Goal: Task Accomplishment & Management: Complete application form

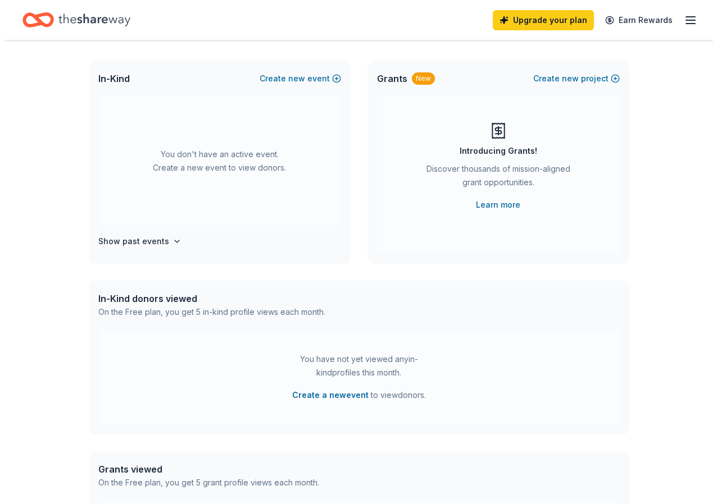
scroll to position [112, 0]
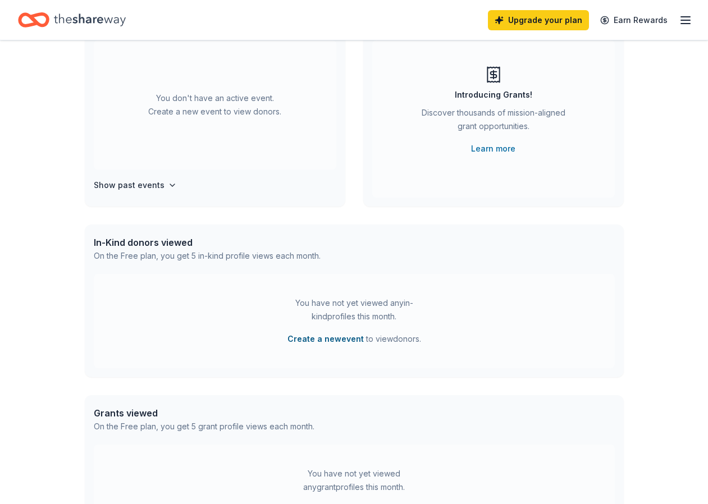
click at [314, 341] on button "Create a new event" at bounding box center [326, 338] width 76 height 13
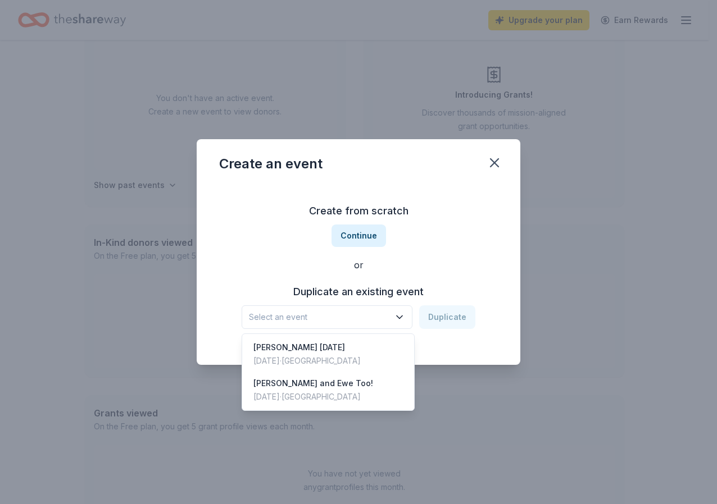
click at [311, 321] on span "Select an event" at bounding box center [319, 317] width 140 height 13
click at [320, 320] on span "Select an event" at bounding box center [319, 317] width 140 height 13
click at [318, 320] on span "Select an event" at bounding box center [319, 317] width 140 height 13
click at [352, 238] on div "Create from scratch Continue or Duplicate an existing event Select an event Dup…" at bounding box center [358, 265] width 279 height 163
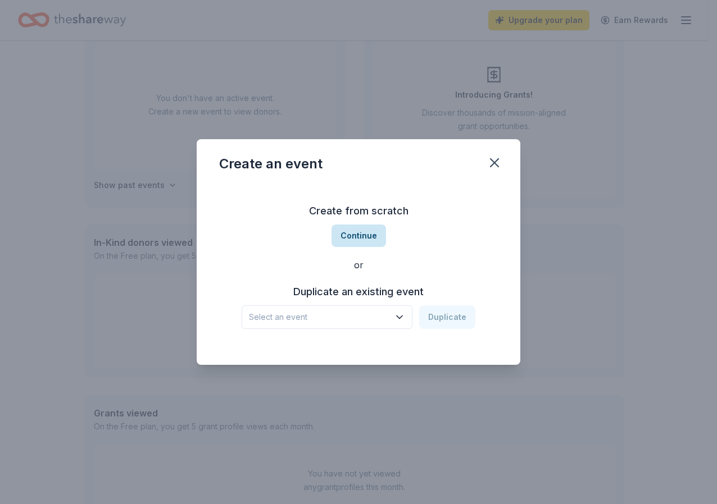
click at [362, 236] on button "Continue" at bounding box center [358, 236] width 54 height 22
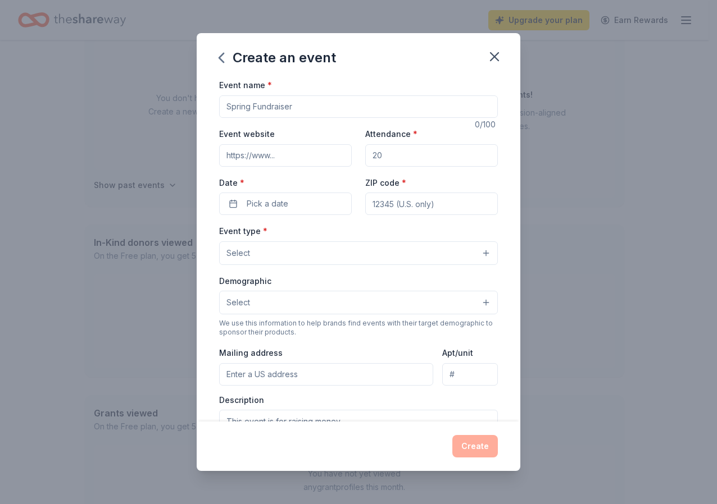
click at [236, 107] on input "Event name *" at bounding box center [358, 106] width 279 height 22
click at [308, 108] on input "Lamar Veterans Day" at bounding box center [358, 106] width 279 height 22
type input "Lamar Veterans Day"
click at [306, 151] on input "Event website" at bounding box center [285, 155] width 133 height 22
type input "lamar.houstonisd.org"
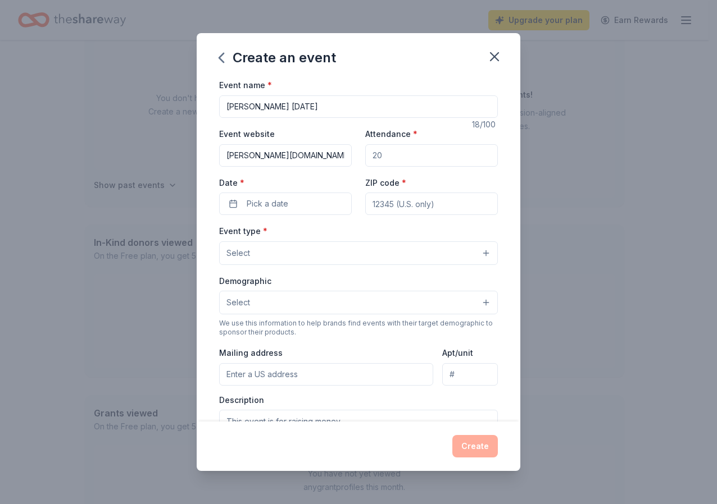
click at [386, 150] on input "Attendance *" at bounding box center [431, 155] width 133 height 22
type input "100"
click at [263, 211] on button "Pick a date" at bounding box center [285, 204] width 133 height 22
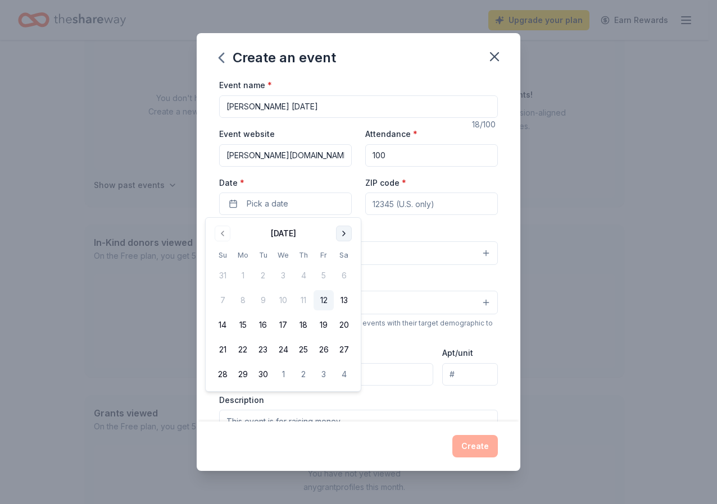
click at [345, 234] on button "Go to next month" at bounding box center [344, 234] width 16 height 16
click at [270, 372] on button "28" at bounding box center [263, 374] width 20 height 20
click at [372, 206] on input "ZIP code *" at bounding box center [431, 204] width 133 height 22
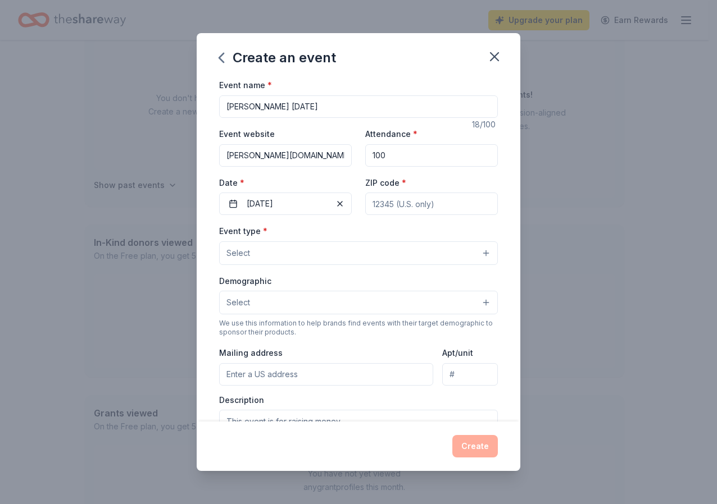
type input "77098"
type input "3325 Westheimer Rd Houston 77098"
click at [385, 255] on button "Select" at bounding box center [358, 253] width 279 height 24
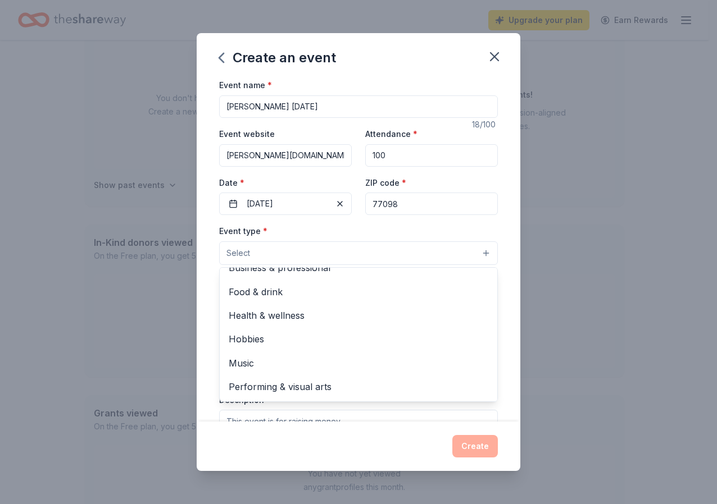
scroll to position [0, 0]
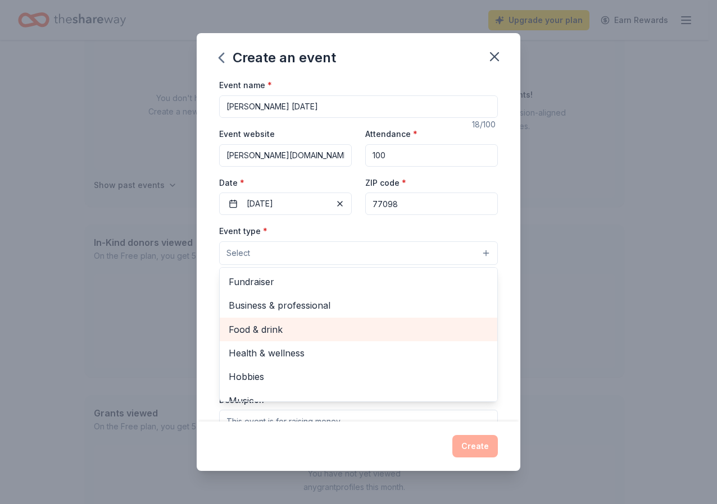
click at [475, 323] on div "Food & drink" at bounding box center [358, 330] width 277 height 24
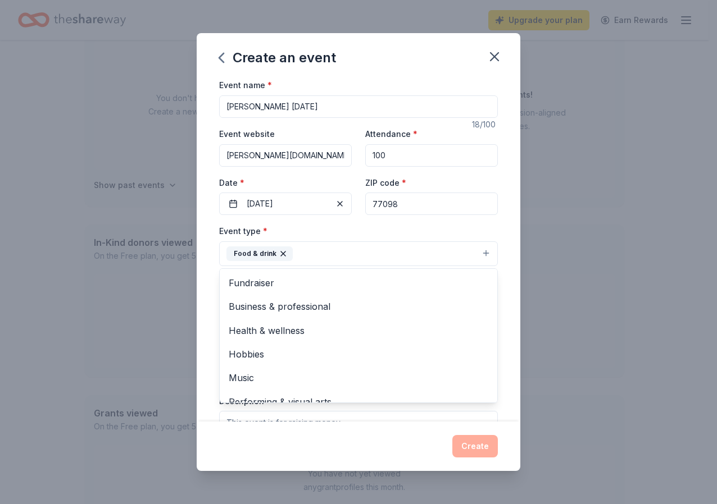
click at [316, 104] on div "Event name * Lamar Veterans Day 18 /100 Event website lamar.houstonisd.org Atte…" at bounding box center [358, 338] width 279 height 520
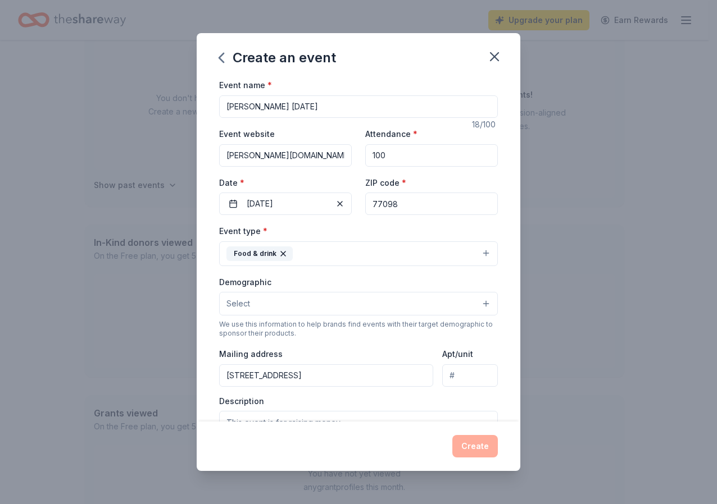
click at [316, 104] on input "Lamar Veterans Day" at bounding box center [358, 106] width 279 height 22
type input "[PERSON_NAME] [DATE] Care Packages"
click at [316, 306] on button "Select" at bounding box center [358, 304] width 279 height 24
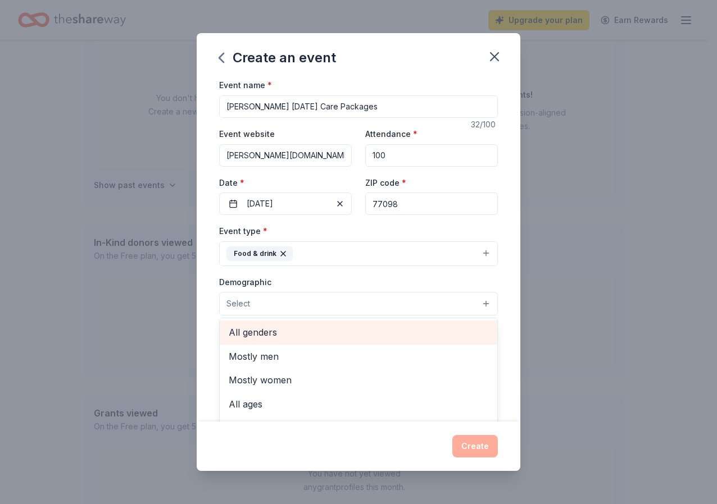
click at [316, 331] on span "All genders" at bounding box center [358, 332] width 259 height 15
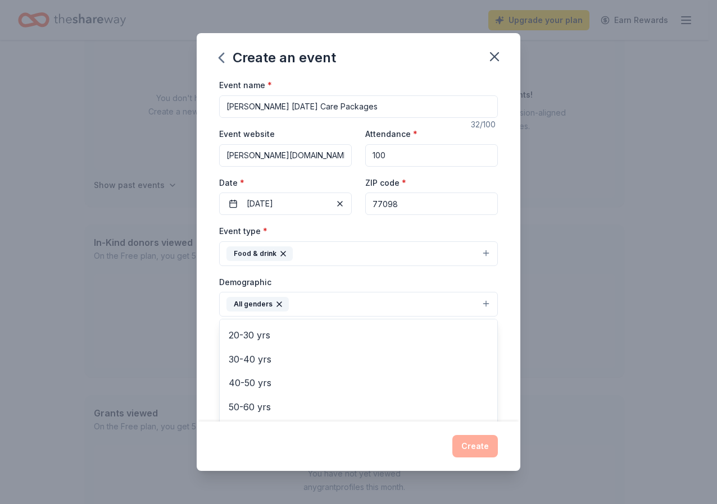
scroll to position [126, 0]
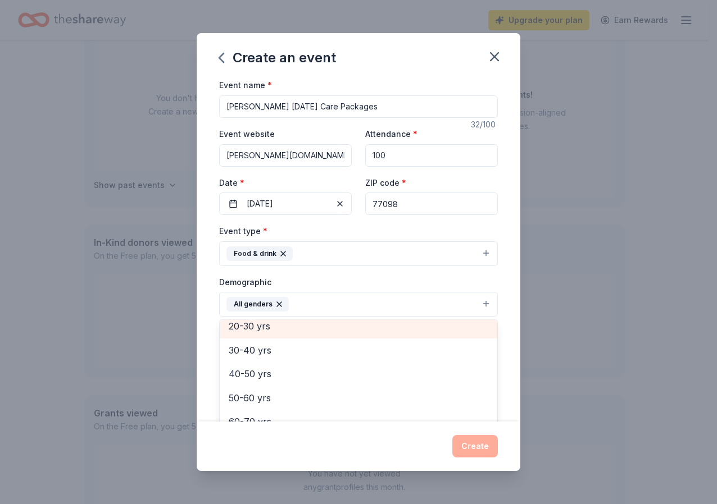
click at [324, 331] on span "20-30 yrs" at bounding box center [358, 326] width 259 height 15
click at [322, 333] on span "30-40 yrs" at bounding box center [358, 331] width 259 height 15
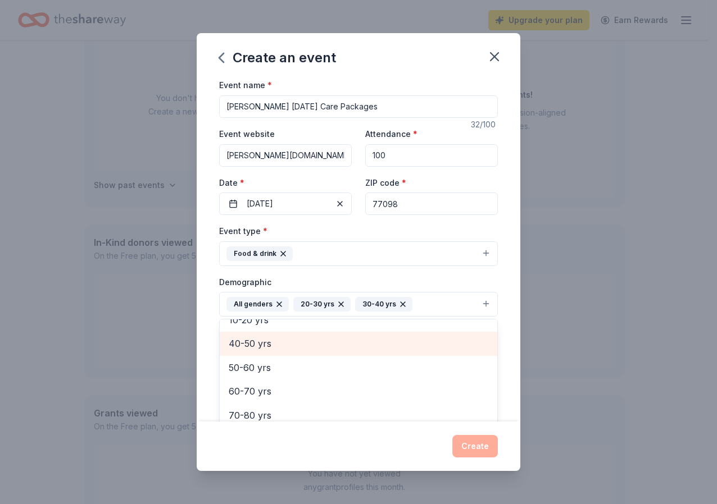
click at [322, 343] on span "40-50 yrs" at bounding box center [358, 343] width 259 height 15
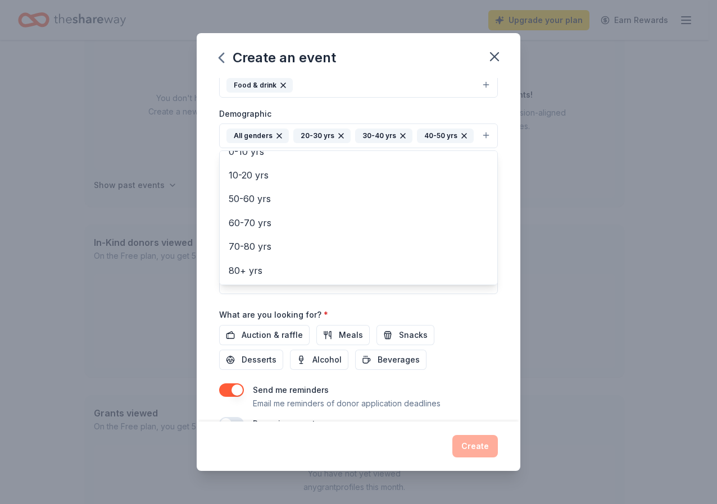
scroll to position [215, 0]
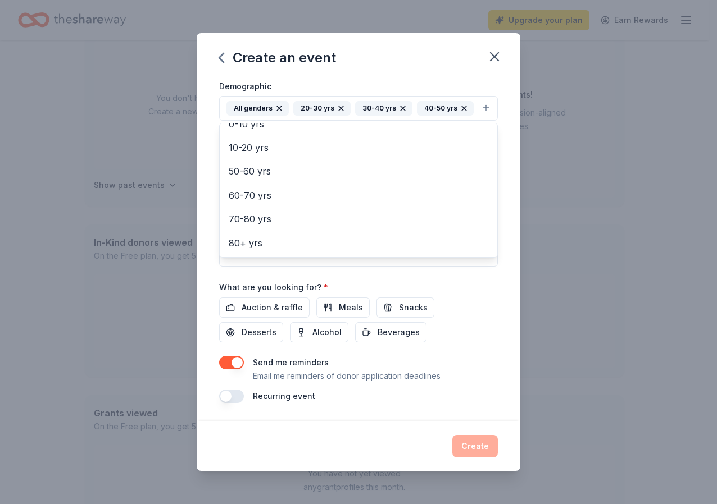
click at [420, 309] on div "Event name * Lamar Veterans Day Care Packages 32 /100 Event website lamar.houst…" at bounding box center [358, 142] width 279 height 521
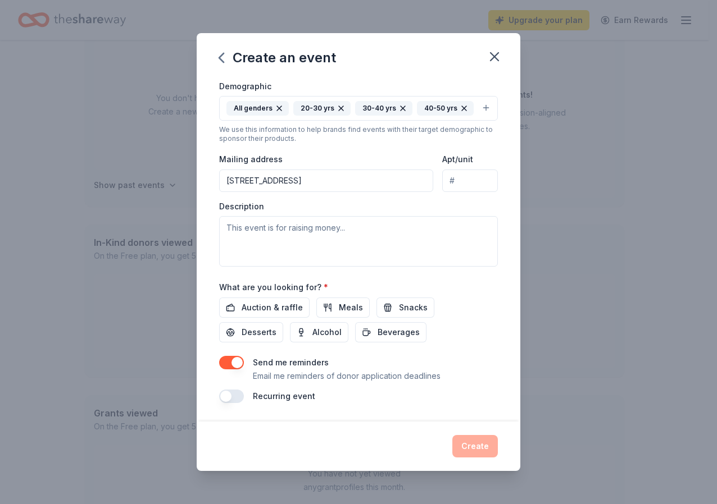
scroll to position [214, 0]
click at [402, 334] on span "Beverages" at bounding box center [398, 332] width 42 height 13
click at [404, 313] on span "Snacks" at bounding box center [413, 307] width 29 height 13
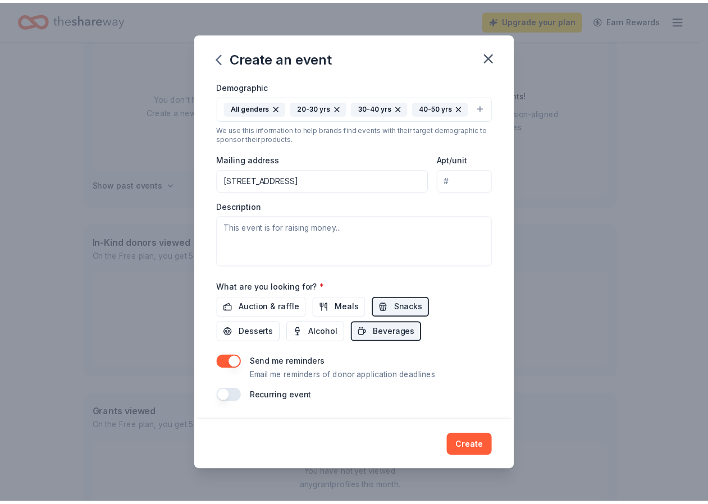
scroll to position [215, 0]
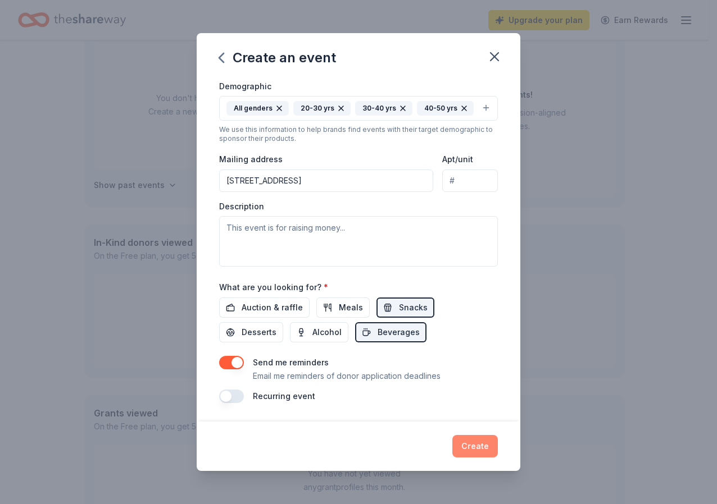
click at [475, 446] on button "Create" at bounding box center [474, 446] width 45 height 22
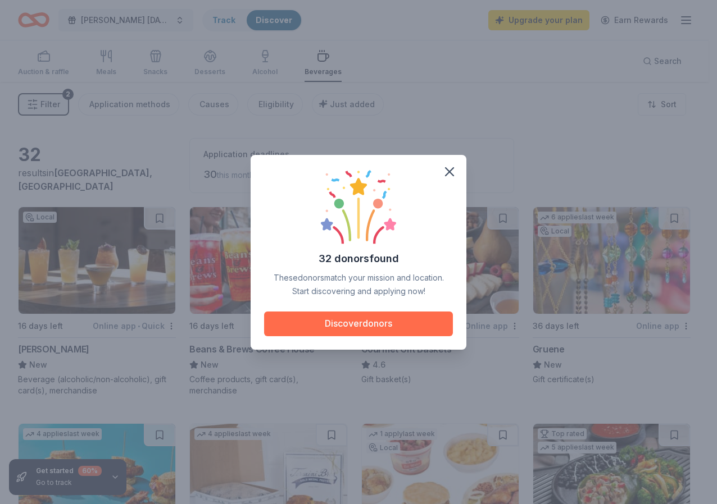
click at [381, 323] on button "Discover donors" at bounding box center [358, 324] width 189 height 25
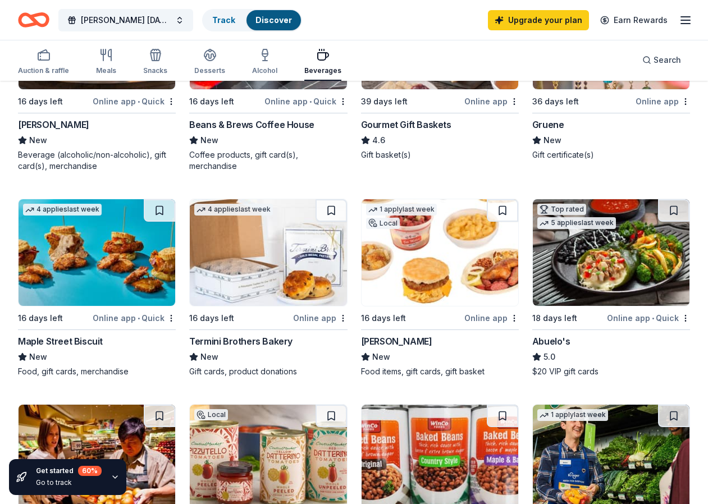
scroll to position [393, 0]
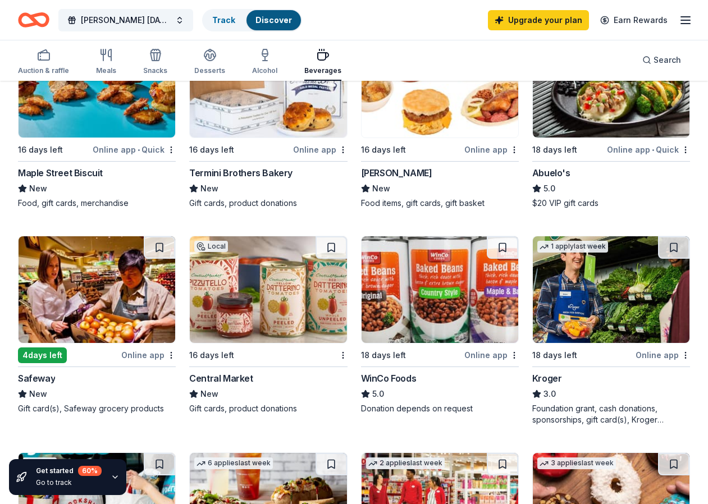
click at [229, 317] on img at bounding box center [268, 289] width 157 height 107
click at [384, 371] on div "18 days left Online app WinCo Foods 5.0 Donation depends on request" at bounding box center [440, 325] width 158 height 179
click at [400, 368] on div "18 days left Online app WinCo Foods 5.0 Donation depends on request" at bounding box center [440, 325] width 158 height 179
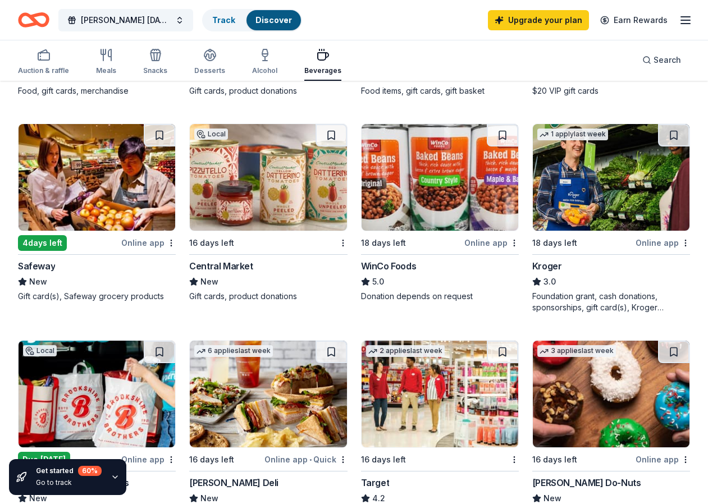
scroll to position [562, 0]
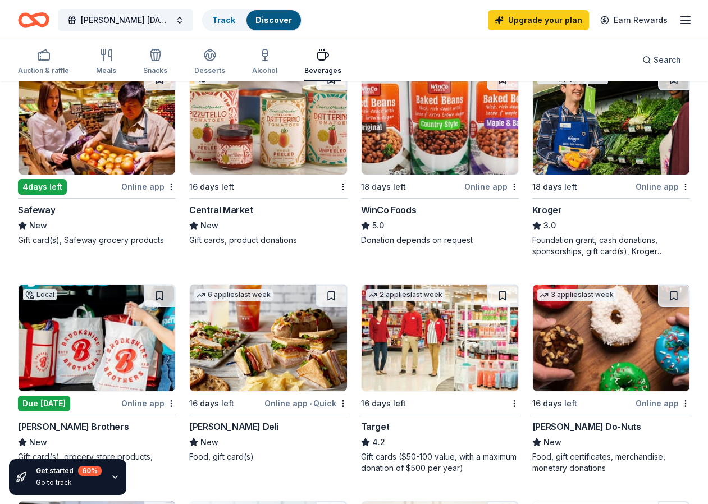
click at [560, 157] on img at bounding box center [611, 121] width 157 height 107
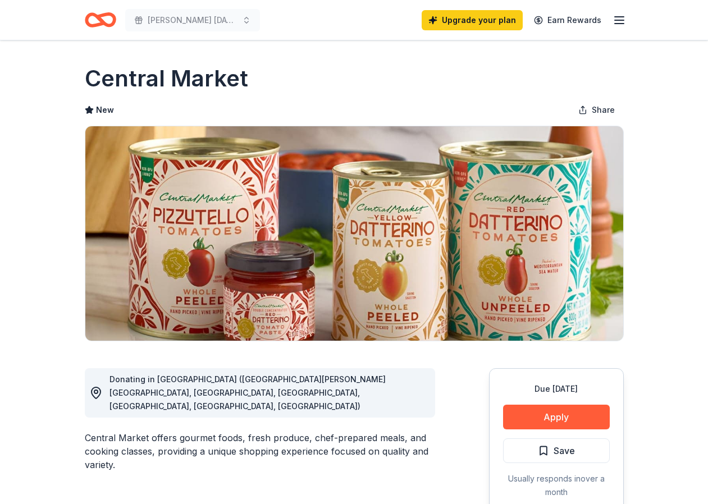
scroll to position [168, 0]
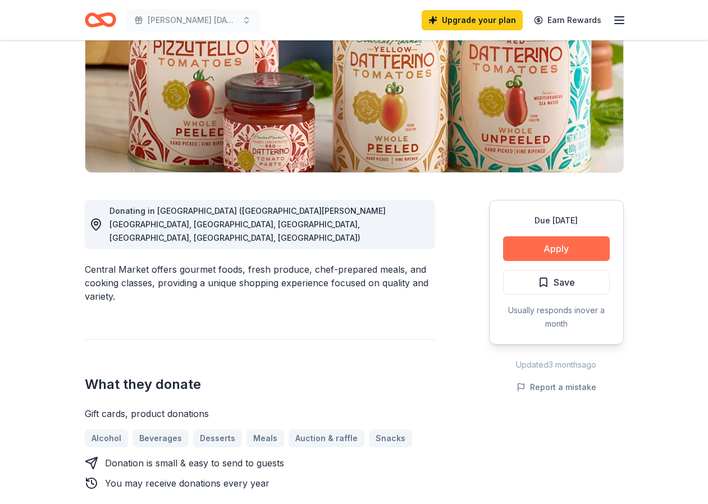
click at [570, 250] on button "Apply" at bounding box center [556, 248] width 107 height 25
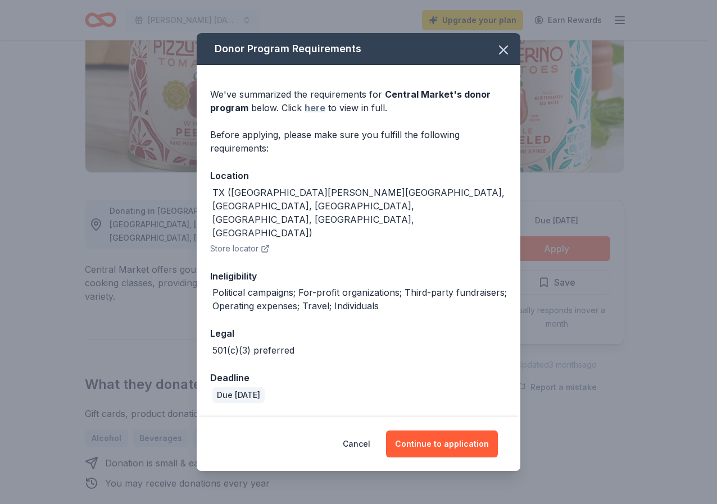
click at [314, 108] on link "here" at bounding box center [314, 107] width 21 height 13
click at [498, 49] on icon "button" at bounding box center [503, 50] width 16 height 16
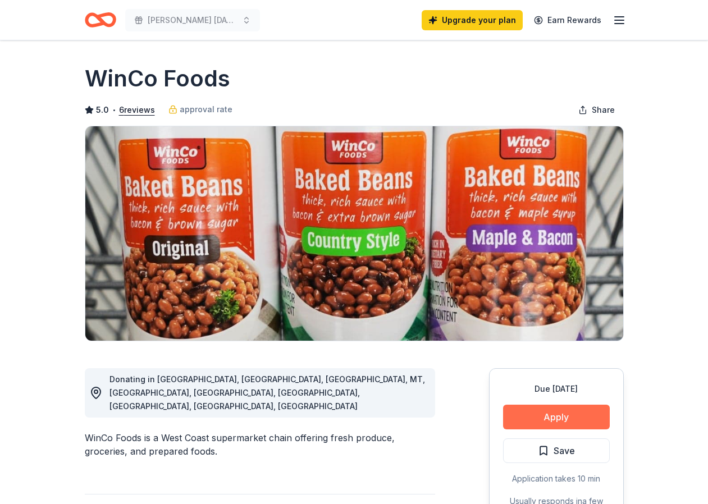
click at [532, 421] on button "Apply" at bounding box center [556, 417] width 107 height 25
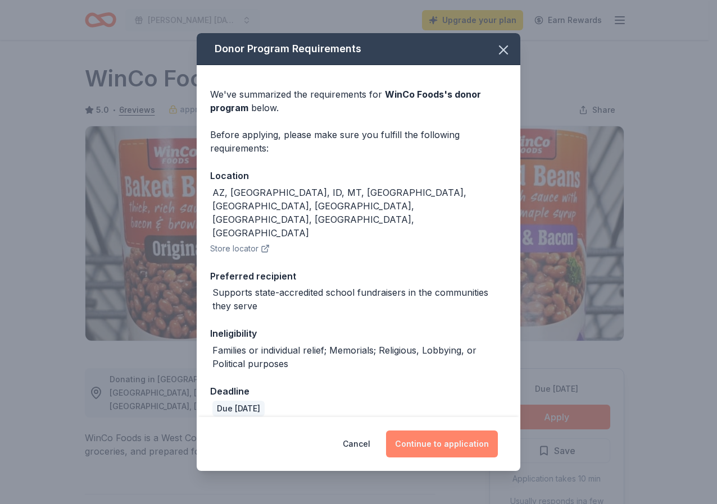
click at [426, 431] on button "Continue to application" at bounding box center [442, 444] width 112 height 27
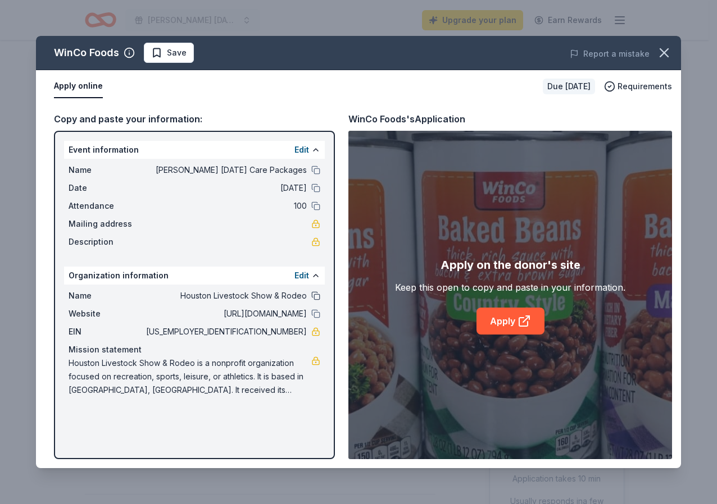
click at [313, 297] on button at bounding box center [315, 295] width 9 height 9
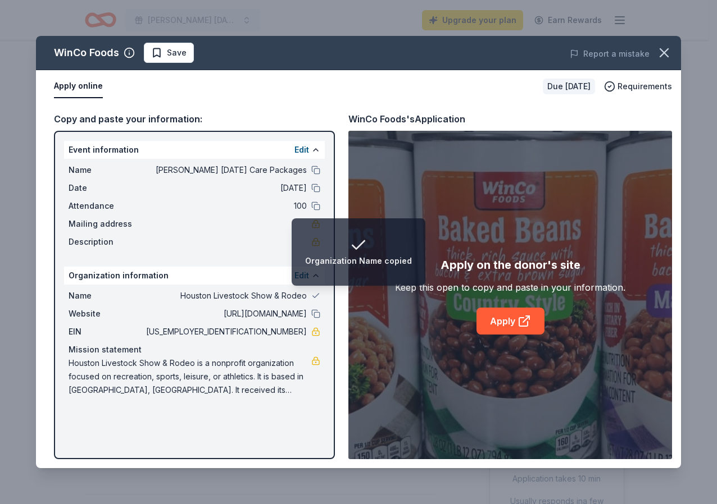
click at [263, 283] on div "Organization information Edit" at bounding box center [194, 276] width 261 height 18
click at [271, 278] on div "Organization information Edit" at bounding box center [194, 276] width 261 height 18
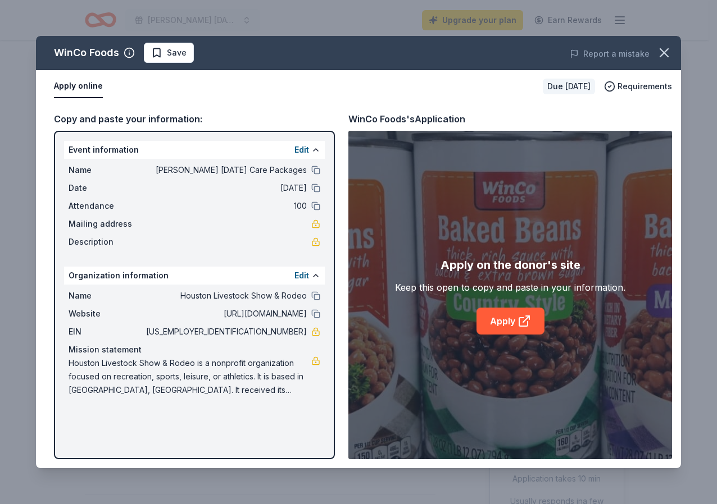
click at [309, 275] on div "Edit" at bounding box center [307, 275] width 26 height 13
click at [300, 275] on button "Edit" at bounding box center [301, 275] width 15 height 13
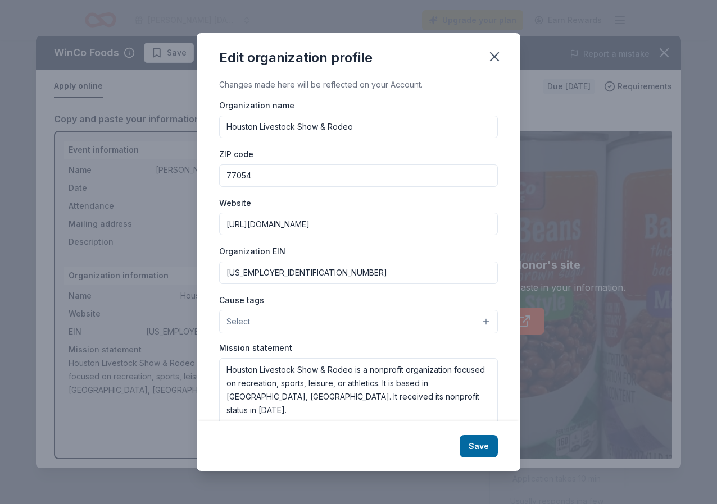
drag, startPoint x: 353, startPoint y: 124, endPoint x: 222, endPoint y: 120, distance: 130.9
click at [222, 120] on input "Houston Livestock Show & Rodeo" at bounding box center [358, 127] width 279 height 22
type input "[PERSON_NAME][GEOGRAPHIC_DATA]"
drag, startPoint x: 255, startPoint y: 177, endPoint x: 239, endPoint y: 179, distance: 16.4
click at [239, 179] on input "77054" at bounding box center [358, 176] width 279 height 22
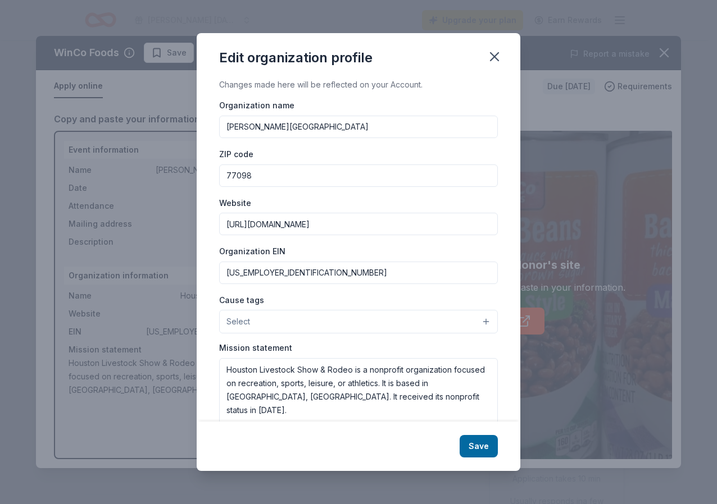
type input "77098"
drag, startPoint x: 313, startPoint y: 222, endPoint x: 249, endPoint y: 222, distance: 64.6
click at [249, 222] on input "http://www.hlsr.com" at bounding box center [358, 224] width 279 height 22
type input "[URL][PERSON_NAME][DOMAIN_NAME]"
drag, startPoint x: 272, startPoint y: 276, endPoint x: 240, endPoint y: 277, distance: 32.1
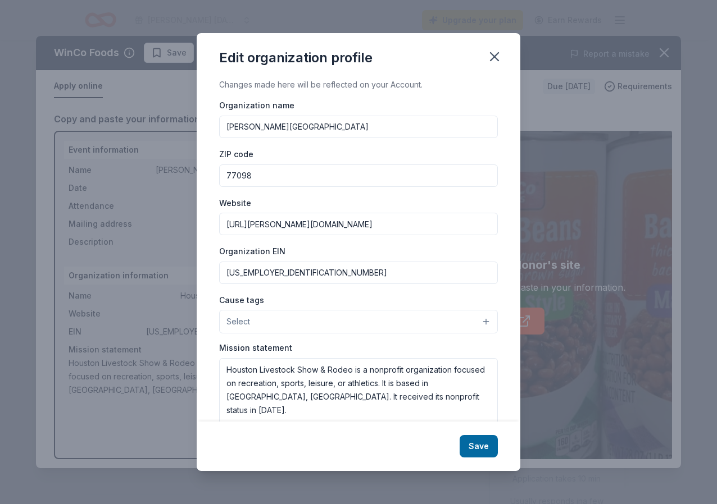
click at [240, 277] on input "74-1142851" at bounding box center [358, 273] width 279 height 22
type input "[US_EMPLOYER_IDENTIFICATION_NUMBER]"
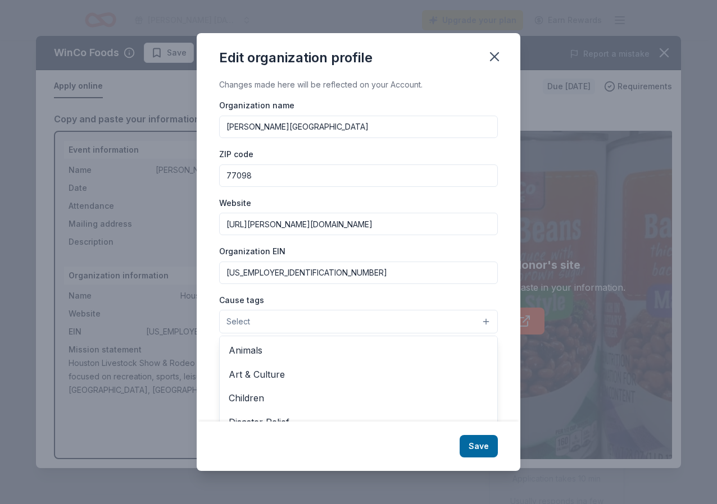
click at [262, 317] on button "Select" at bounding box center [358, 322] width 279 height 24
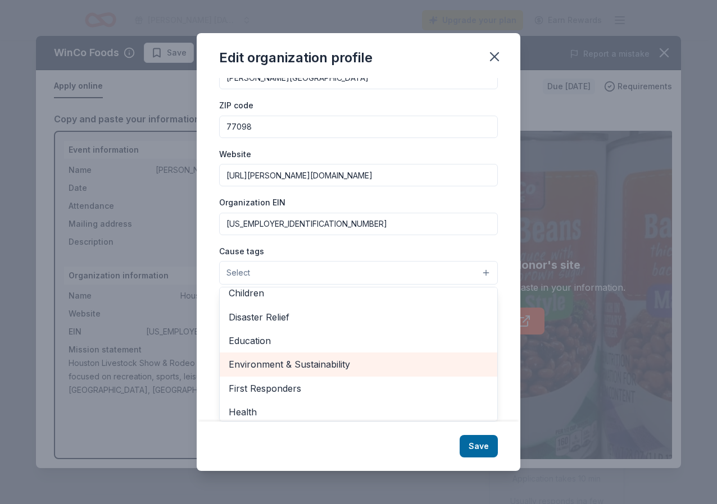
scroll to position [112, 0]
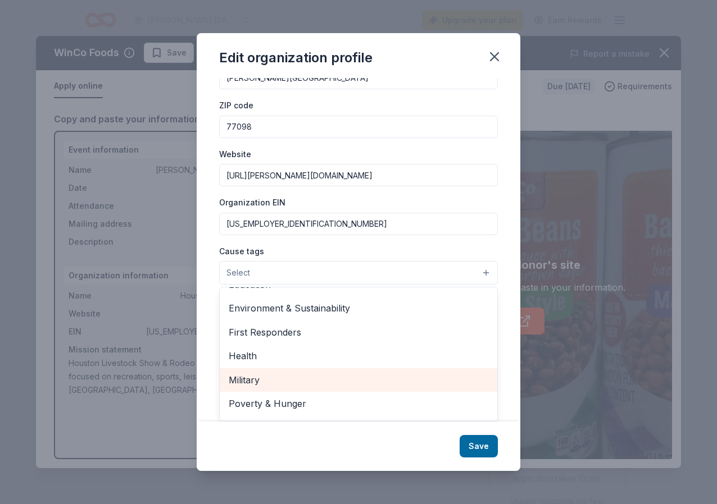
click at [362, 375] on span "Military" at bounding box center [358, 380] width 259 height 15
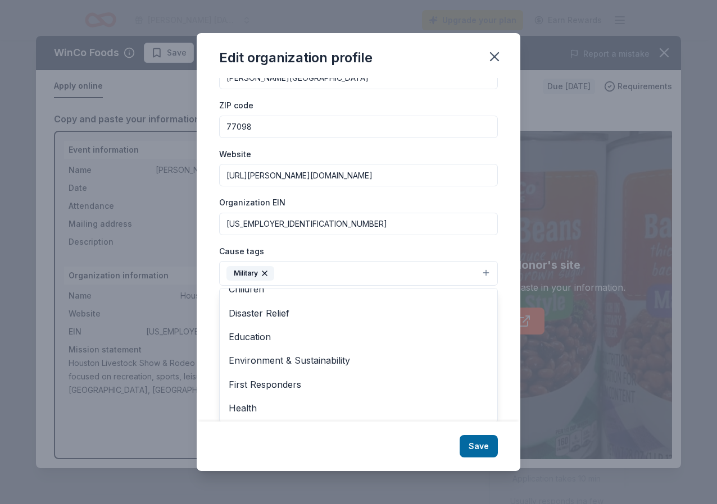
scroll to position [0, 0]
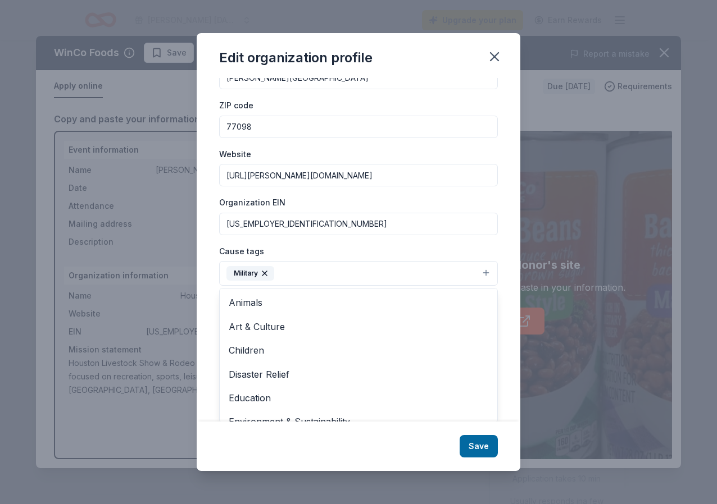
click at [349, 248] on div "Cause tags Military Animals Art & Culture Children Disaster Relief Education En…" at bounding box center [358, 265] width 279 height 42
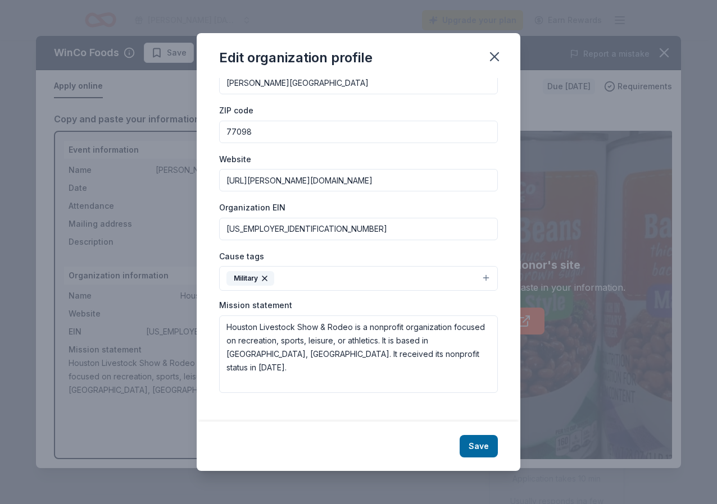
scroll to position [34, 0]
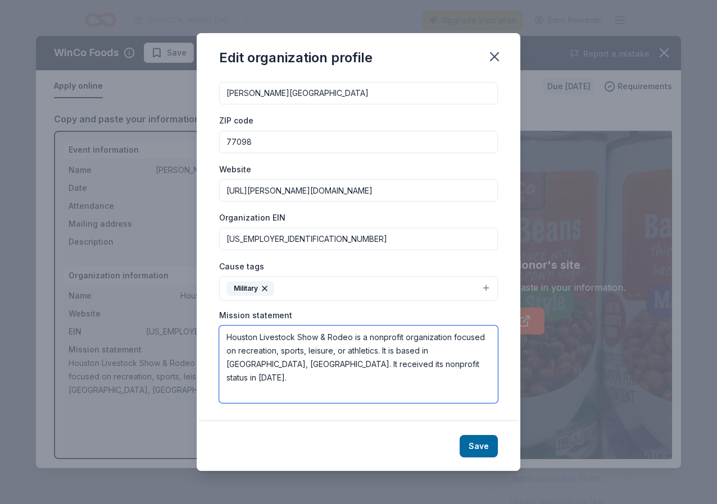
drag, startPoint x: 435, startPoint y: 364, endPoint x: 224, endPoint y: 333, distance: 213.5
click at [224, 333] on textarea "Houston Livestock Show & Rodeo is a nonprofit organization focused on recreatio…" at bounding box center [358, 365] width 279 height 78
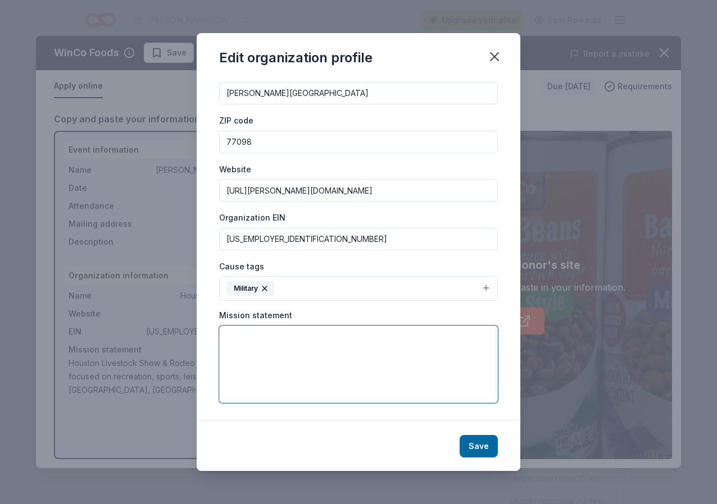
paste textarea "[PERSON_NAME] High School encourages ALL students to be inquiring and knowledge…"
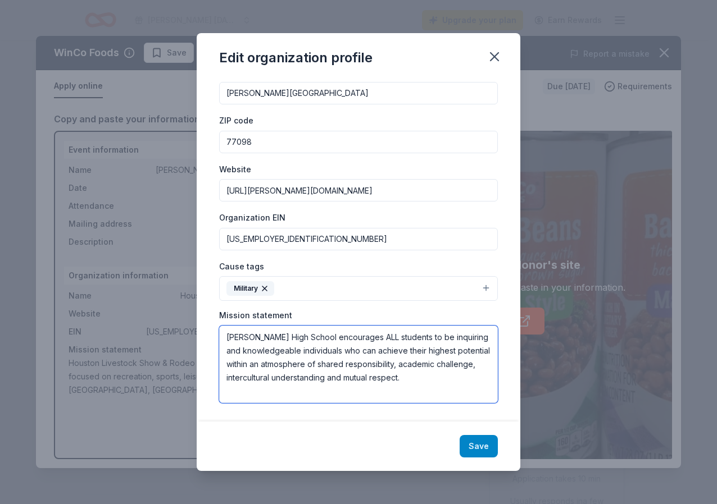
type textarea "[PERSON_NAME] High School encourages ALL students to be inquiring and knowledge…"
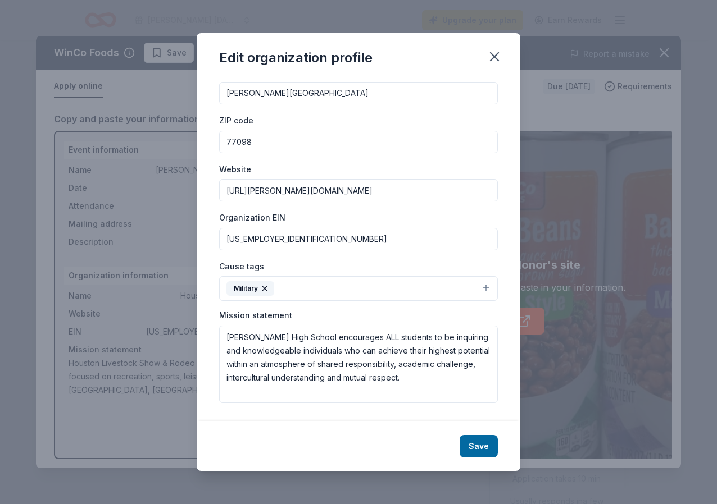
click at [478, 445] on button "Save" at bounding box center [478, 446] width 38 height 22
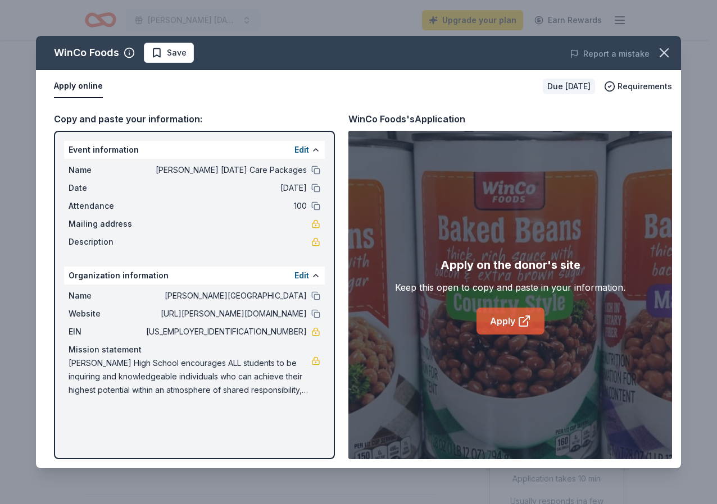
click at [495, 320] on link "Apply" at bounding box center [510, 321] width 68 height 27
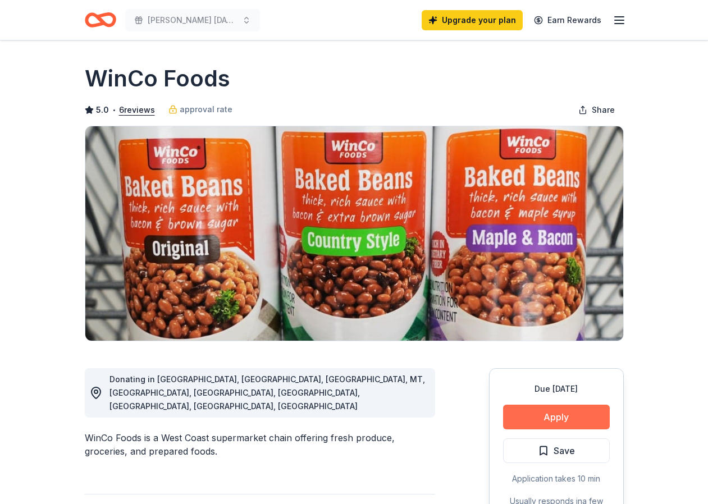
click at [577, 421] on button "Apply" at bounding box center [556, 417] width 107 height 25
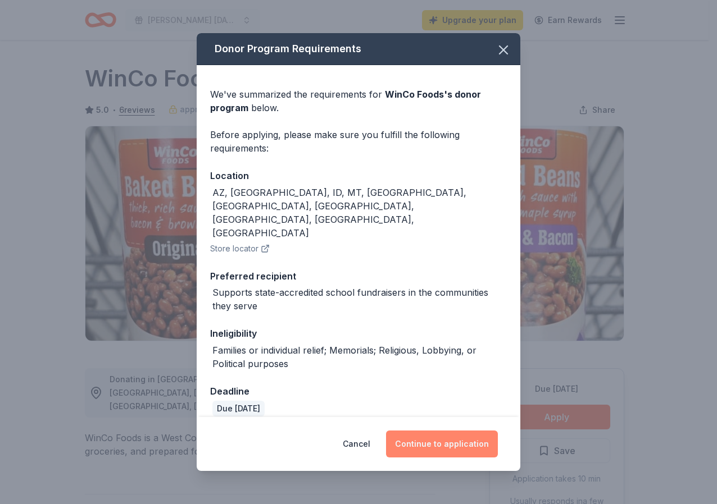
click at [470, 437] on button "Continue to application" at bounding box center [442, 444] width 112 height 27
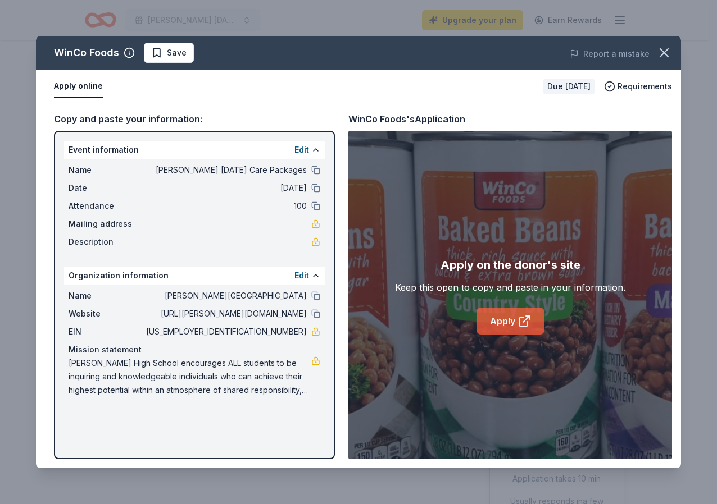
click at [492, 320] on link "Apply" at bounding box center [510, 321] width 68 height 27
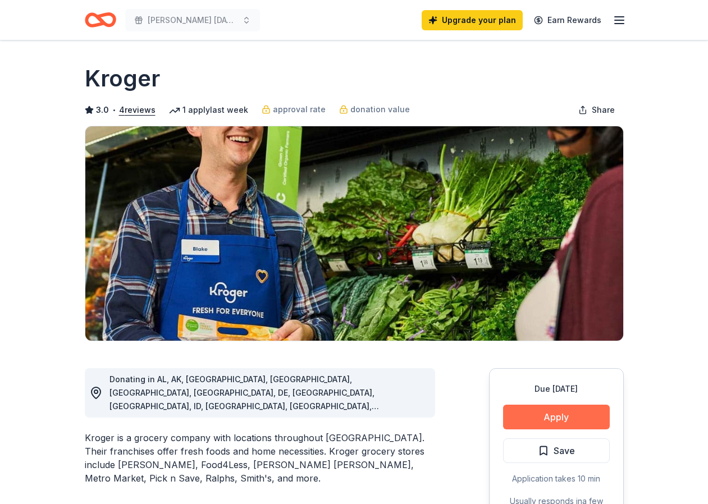
click at [563, 417] on button "Apply" at bounding box center [556, 417] width 107 height 25
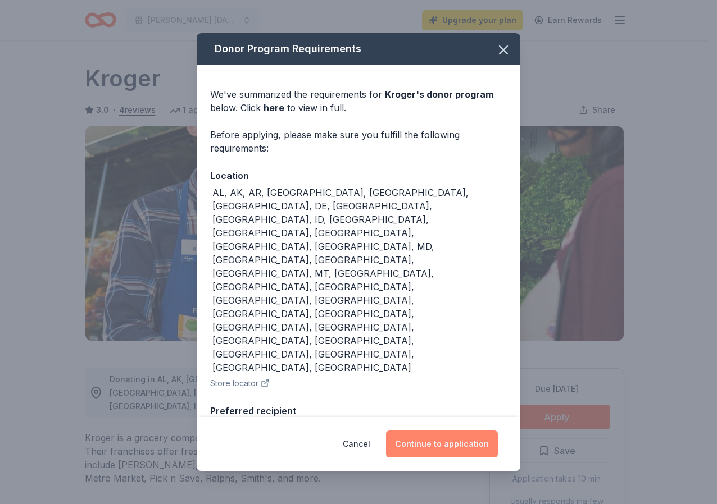
click at [411, 431] on button "Continue to application" at bounding box center [442, 444] width 112 height 27
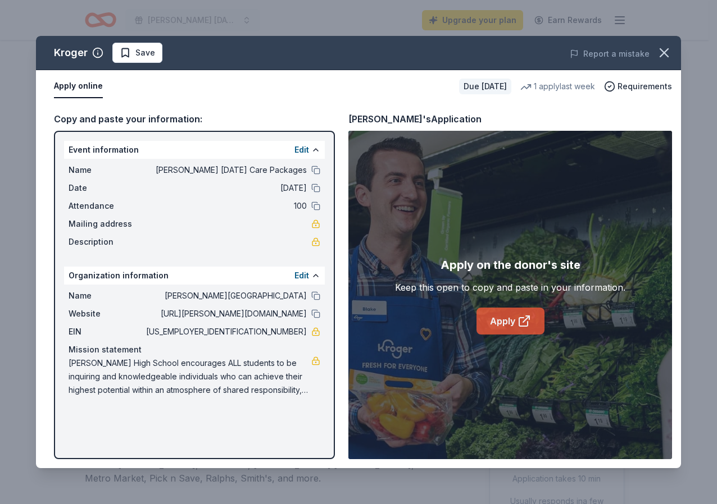
click at [497, 324] on link "Apply" at bounding box center [510, 321] width 68 height 27
